Goal: Information Seeking & Learning: Learn about a topic

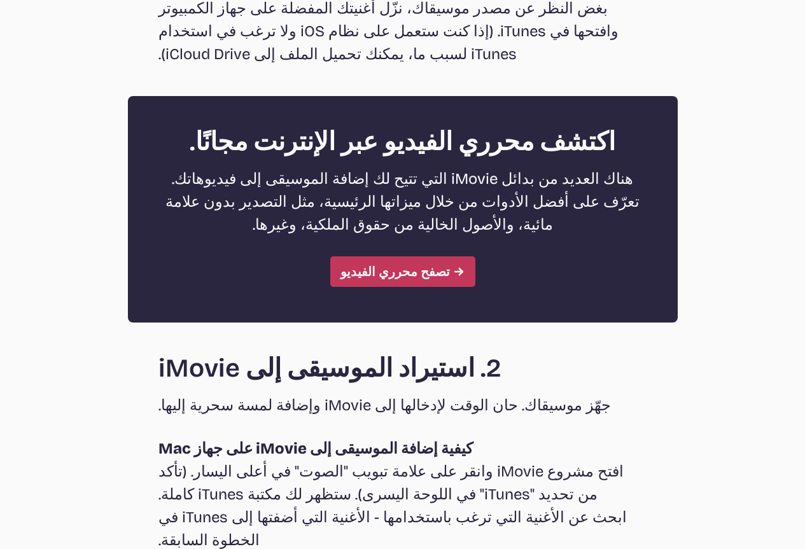
scroll to position [1846, 0]
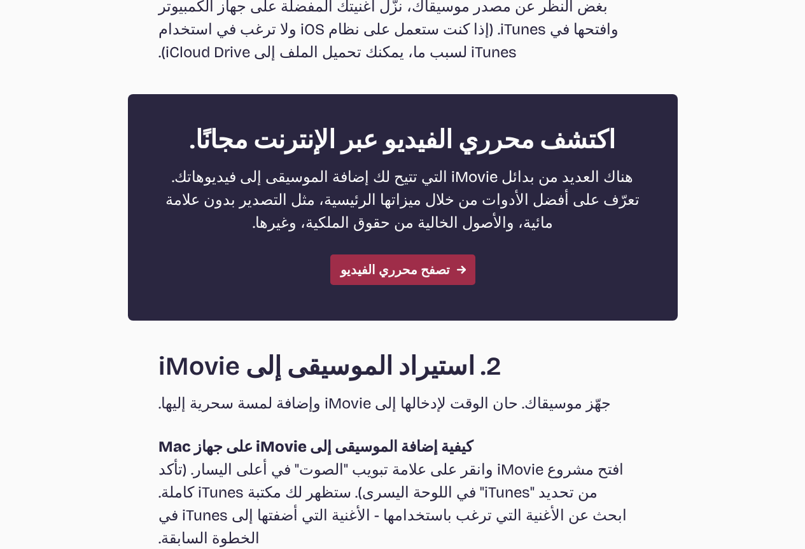
click at [406, 262] on font "تصفح محرري الفيديو" at bounding box center [394, 269] width 109 height 15
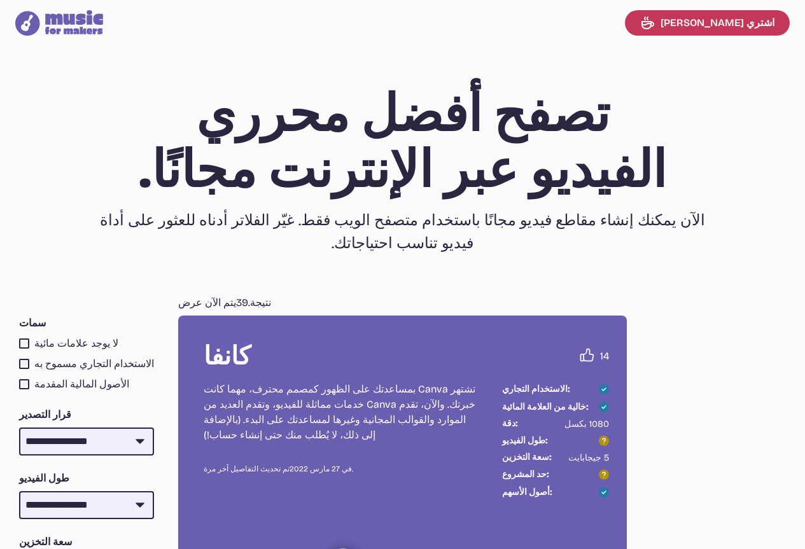
click at [472, 105] on font "تصفح أفضل محرري الفيديو عبر الإنترنت مجانًا." at bounding box center [403, 142] width 528 height 117
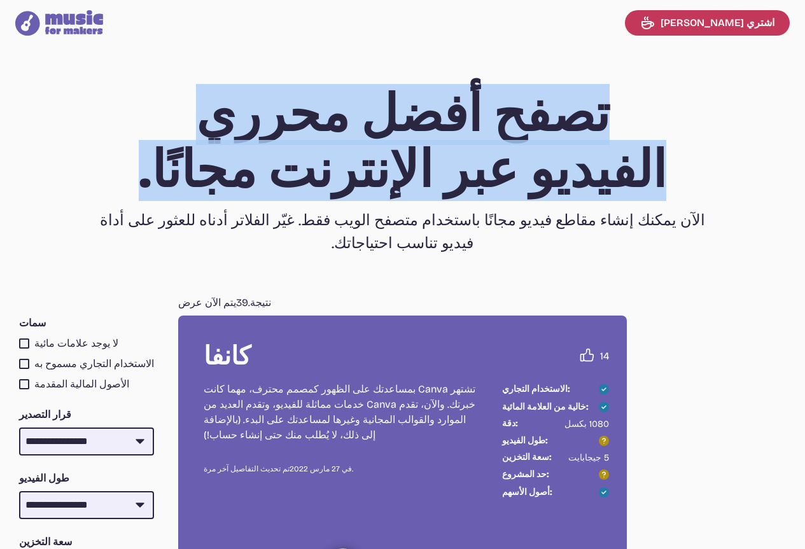
click at [472, 105] on font "تصفح أفضل محرري الفيديو عبر الإنترنت مجانًا." at bounding box center [403, 142] width 528 height 117
copy header "تصفح أفضل محرري الفيديو عبر الإنترنت مجانًا."
